Goal: Task Accomplishment & Management: Manage account settings

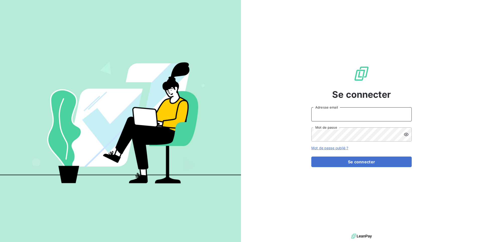
click at [351, 115] on input "Adresse email" at bounding box center [361, 114] width 100 height 14
paste input "crousbfc"
type input "admin@crousbfc"
click at [365, 164] on button "Se connecter" at bounding box center [361, 161] width 100 height 11
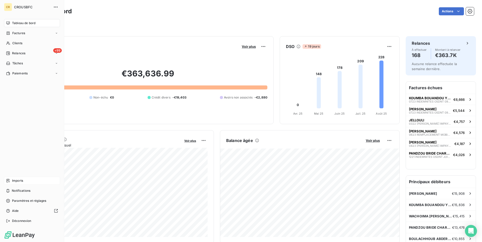
click at [13, 182] on span "Imports" at bounding box center [17, 180] width 11 height 5
